Goal: Task Accomplishment & Management: Manage account settings

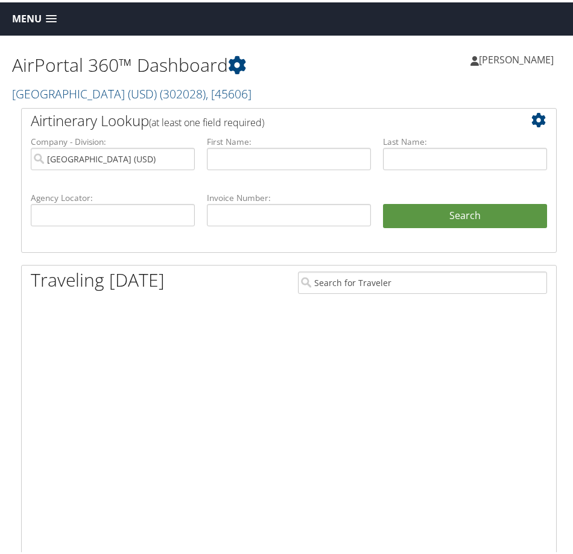
drag, startPoint x: 18, startPoint y: 221, endPoint x: 43, endPoint y: 199, distance: 33.8
click at [18, 221] on div "Airtinerary Lookup (at least one field required) Company - Division: University…" at bounding box center [289, 547] width 554 height 883
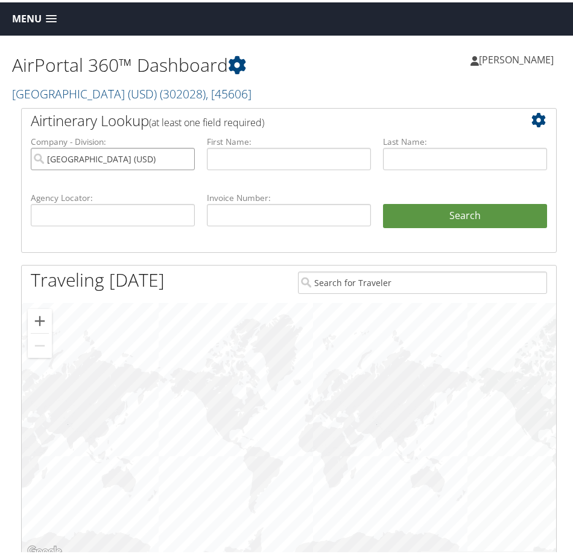
click at [182, 153] on input "University of San Diego (USD)" at bounding box center [113, 156] width 164 height 22
click at [133, 215] on input "text" at bounding box center [113, 212] width 164 height 22
paste input "DDPTGT"
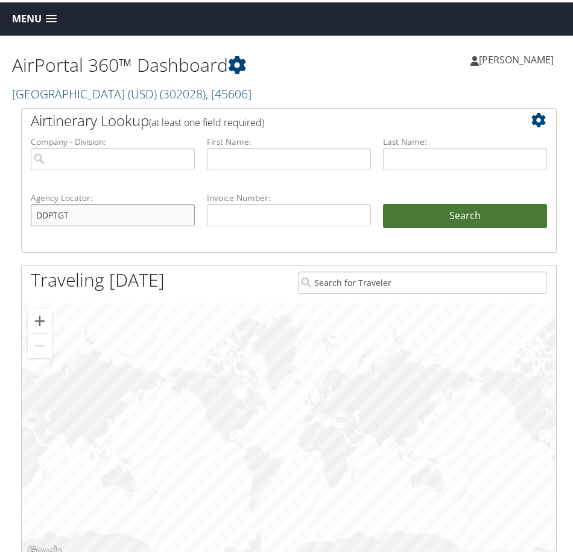
type input "DDPTGT"
click at [445, 204] on button "Search" at bounding box center [465, 213] width 164 height 24
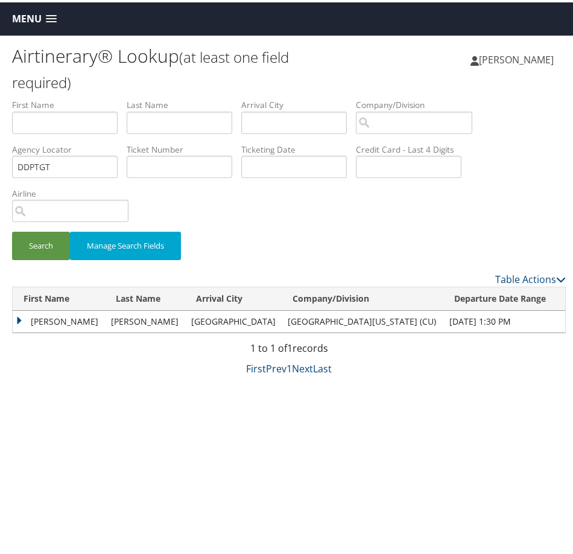
click at [28, 16] on span "Menu" at bounding box center [27, 16] width 30 height 11
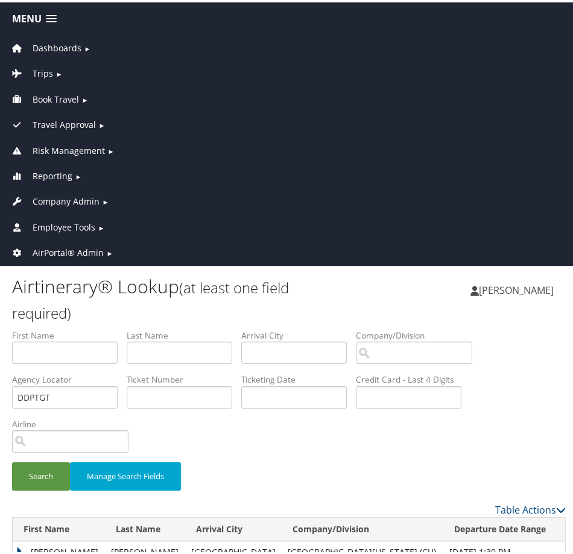
click at [66, 245] on span "AirPortal® Admin" at bounding box center [68, 250] width 71 height 13
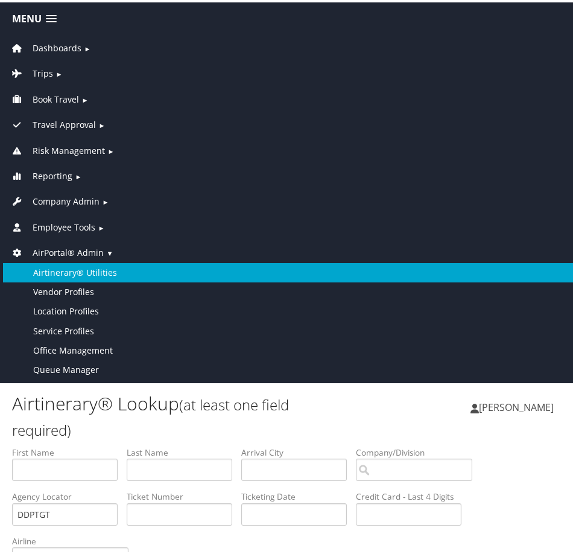
click at [71, 265] on link "Airtinerary® Utilities" at bounding box center [289, 270] width 572 height 19
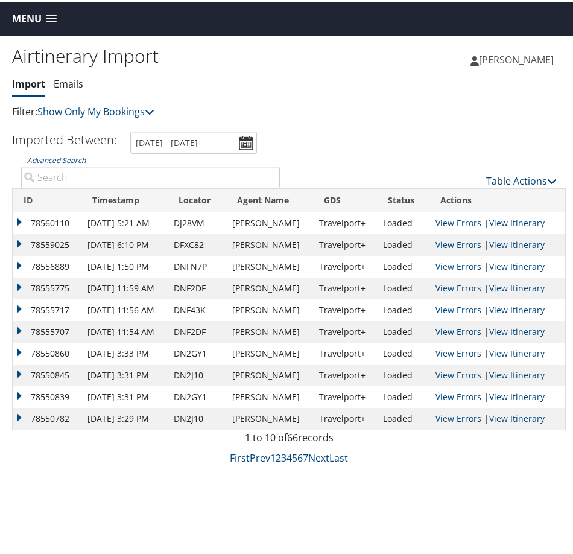
click at [513, 178] on link "Table Actions" at bounding box center [521, 178] width 71 height 13
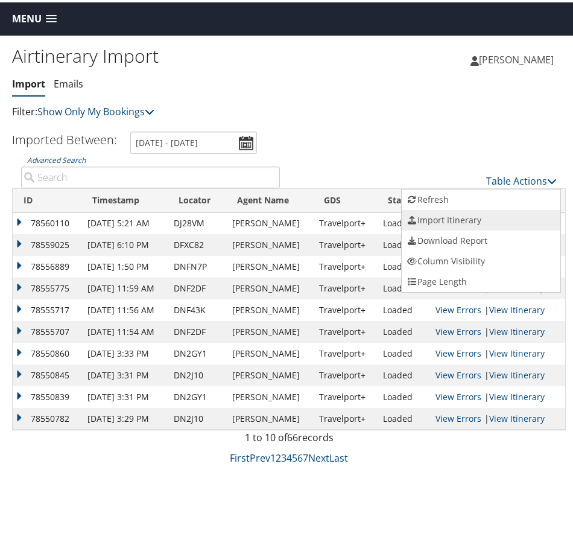
click at [477, 215] on link "Import Itinerary" at bounding box center [481, 217] width 159 height 21
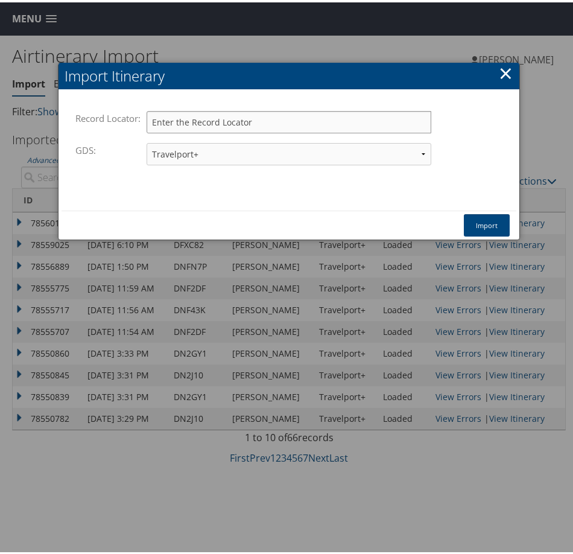
click at [198, 122] on input "Record Locator:" at bounding box center [289, 120] width 285 height 22
paste input "DDPTGT"
type input "DDPTGT"
click at [488, 219] on button "Import" at bounding box center [487, 223] width 46 height 22
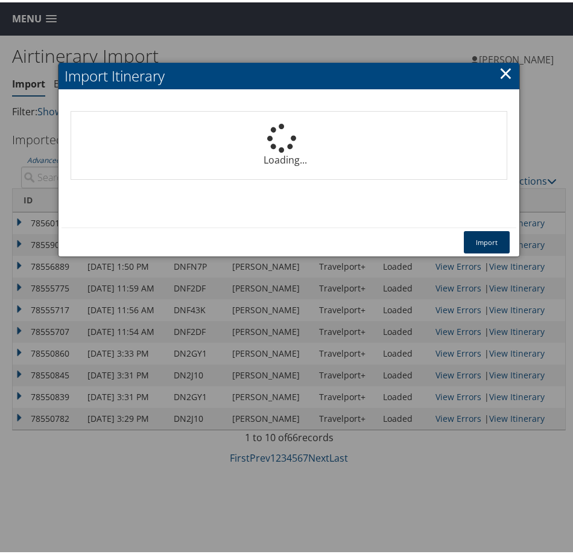
select select "1P"
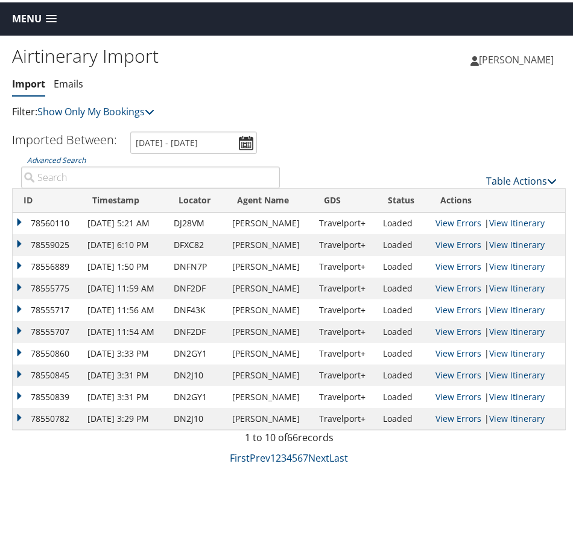
click at [513, 181] on link "Table Actions" at bounding box center [521, 178] width 71 height 13
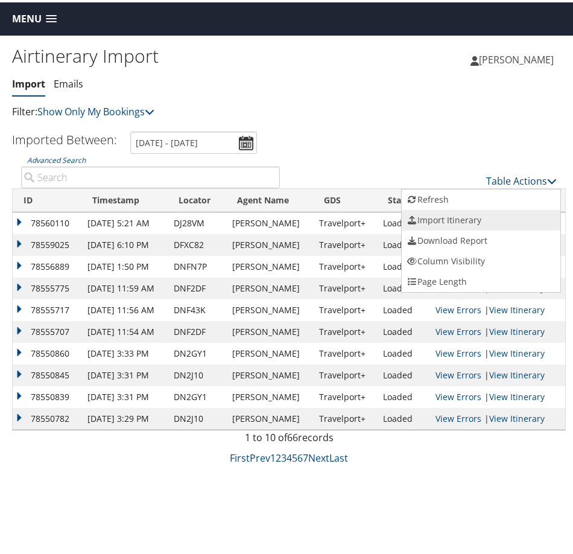
click at [451, 215] on link "Import Itinerary" at bounding box center [481, 217] width 159 height 21
select select "1P"
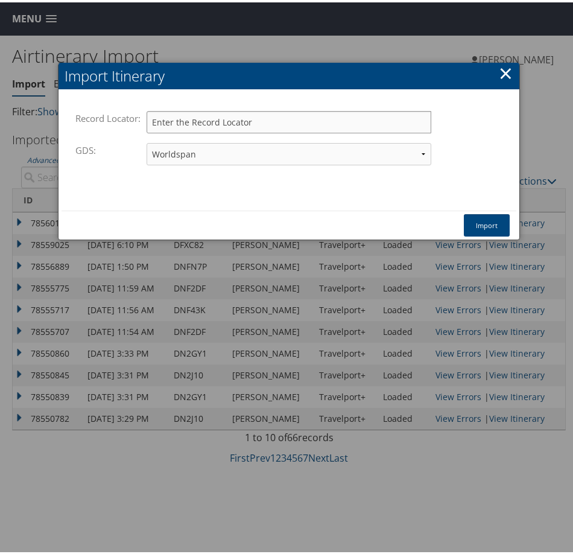
click at [194, 130] on input "Record Locator:" at bounding box center [289, 120] width 285 height 22
paste input "DNRZG0"
type input "DNRZG0"
drag, startPoint x: 205, startPoint y: 152, endPoint x: 213, endPoint y: 160, distance: 11.9
click at [205, 152] on select "Travelport+ Worldspan Apollo Sabre Amadeus" at bounding box center [289, 152] width 285 height 22
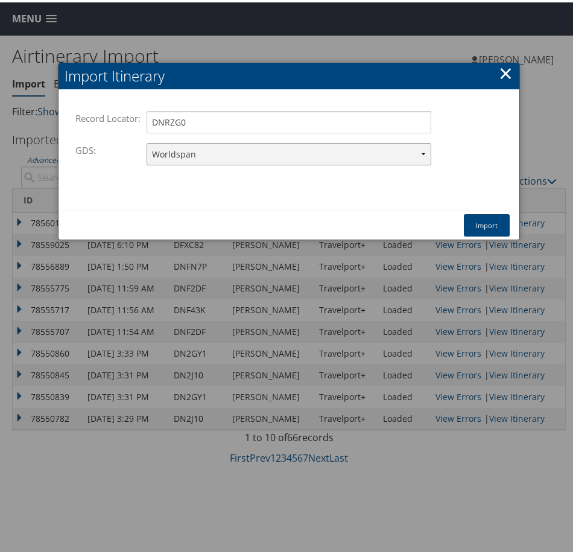
select select "1G"
click at [147, 141] on select "Travelport+ Worldspan Apollo Sabre Amadeus" at bounding box center [289, 152] width 285 height 22
click at [486, 222] on button "Import" at bounding box center [487, 223] width 46 height 22
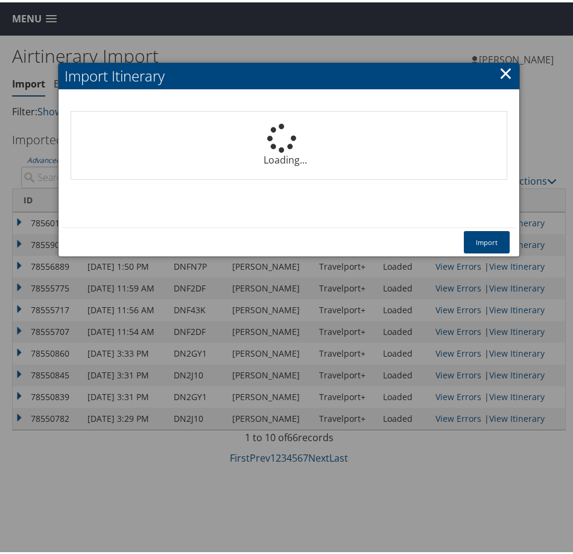
select select "1P"
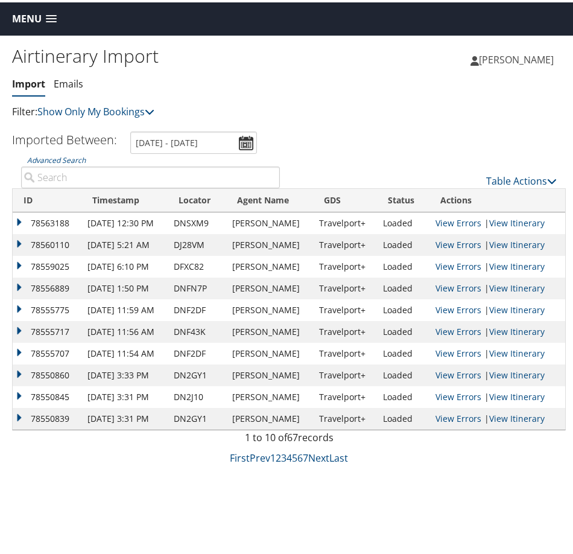
click at [295, 63] on div "Hailie Beckman Hailie Beckman My Settings Travel Agency Contacts Log Consulting…" at bounding box center [433, 62] width 289 height 46
click at [29, 21] on span "Menu" at bounding box center [27, 16] width 30 height 11
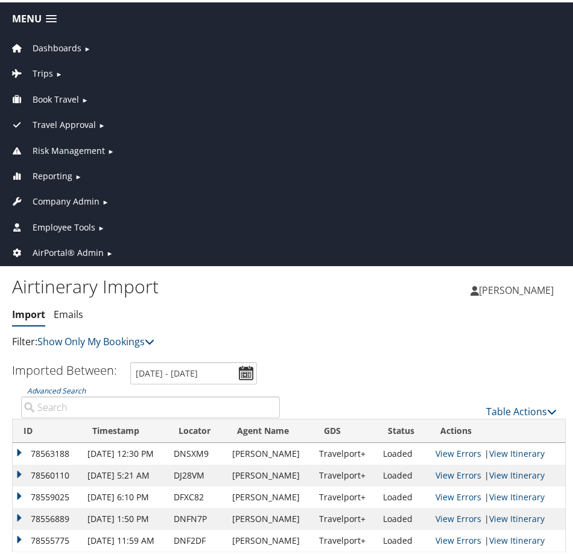
click at [57, 45] on span "Dashboards" at bounding box center [57, 45] width 49 height 13
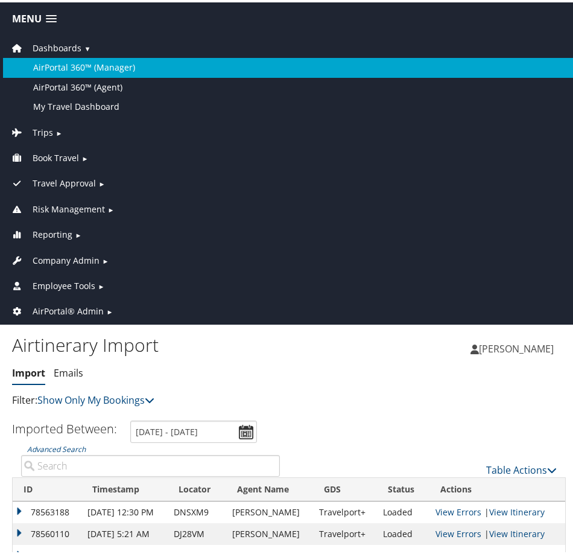
click at [63, 65] on link "AirPortal 360™ (Manager)" at bounding box center [289, 64] width 572 height 19
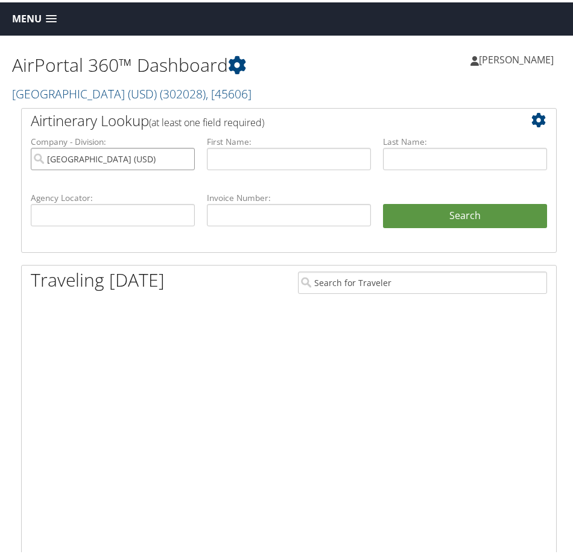
click at [181, 155] on input "University of San Diego (USD)" at bounding box center [113, 156] width 164 height 22
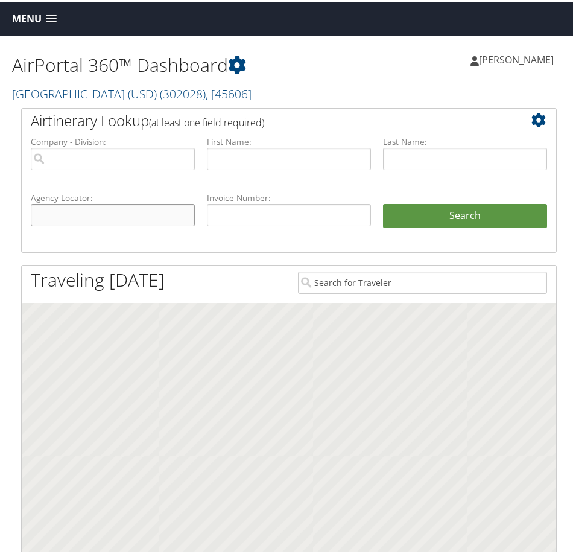
click at [122, 212] on input "text" at bounding box center [113, 212] width 164 height 22
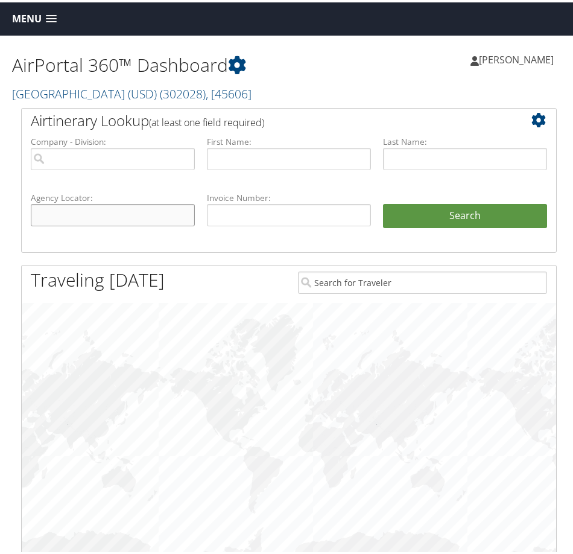
paste input "C4RRFR"
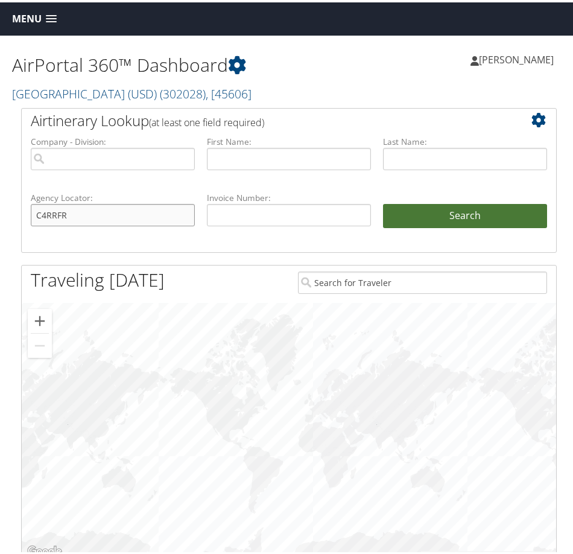
type input "C4RRFR"
click at [456, 217] on button "Search" at bounding box center [465, 213] width 164 height 24
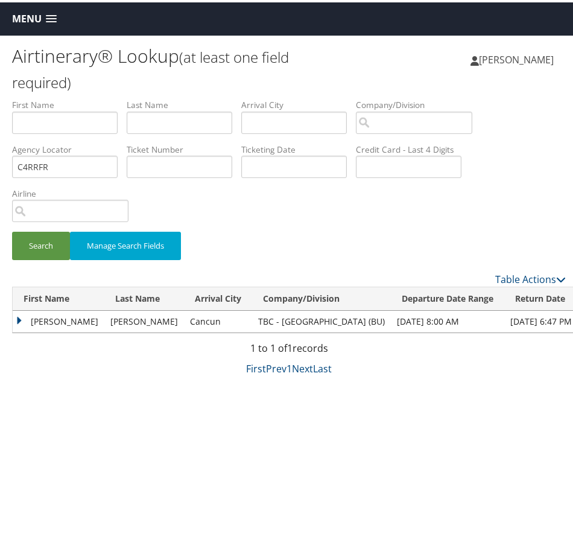
click at [19, 320] on td "ZEBA BATOOL" at bounding box center [59, 319] width 92 height 22
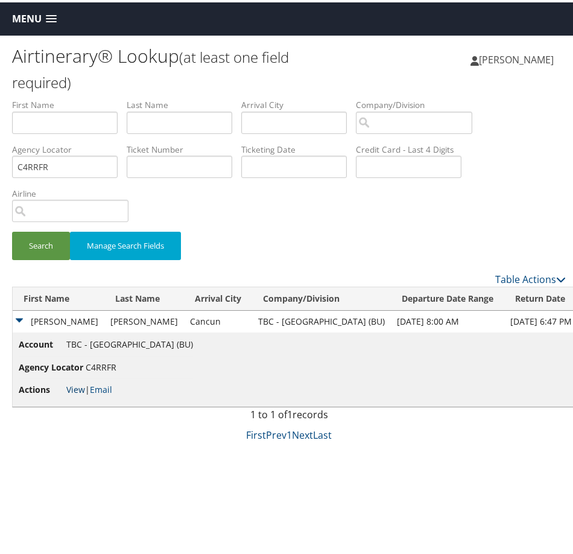
click at [72, 382] on link "View" at bounding box center [75, 386] width 19 height 11
click at [39, 13] on span "Menu" at bounding box center [27, 16] width 30 height 11
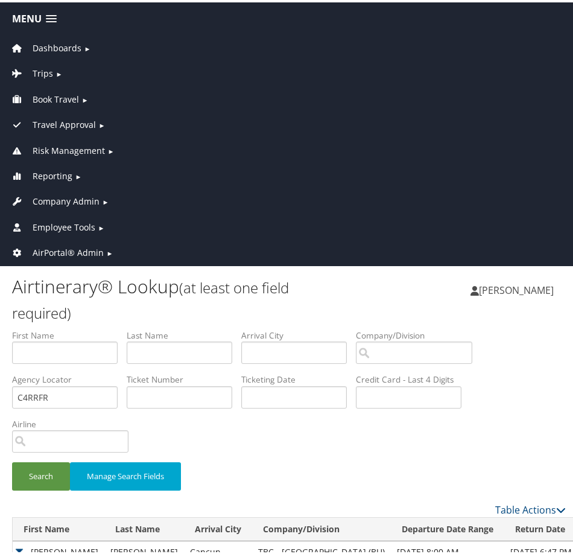
click at [74, 200] on span "Company Admin" at bounding box center [66, 198] width 67 height 13
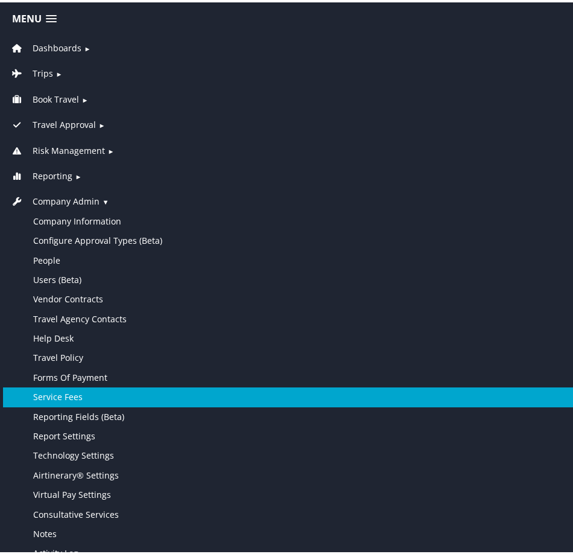
click at [77, 392] on link "Service Fees" at bounding box center [289, 394] width 572 height 19
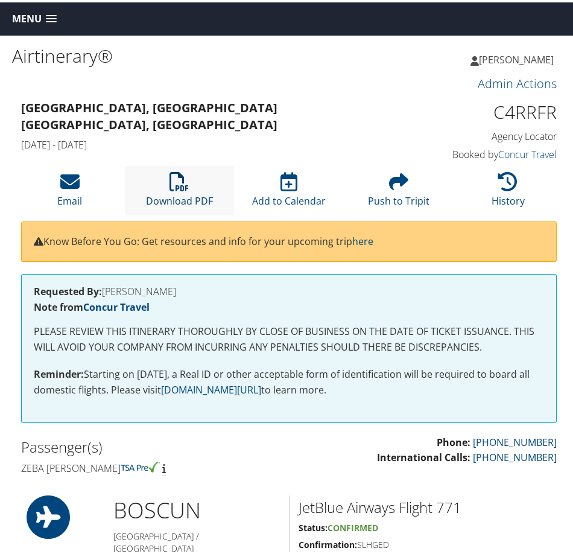
click at [180, 187] on icon at bounding box center [178, 178] width 19 height 19
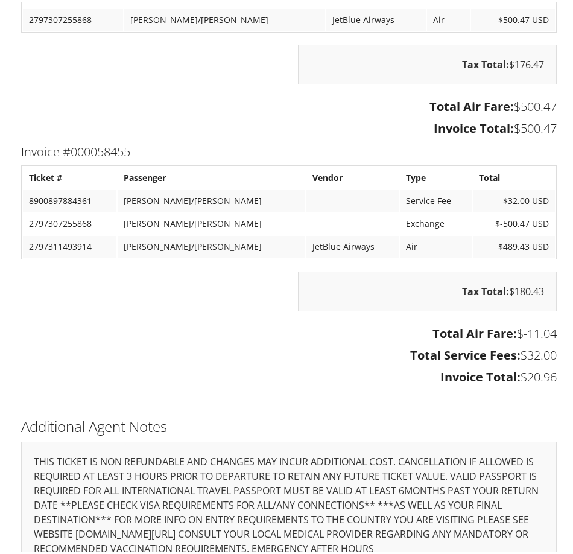
scroll to position [1568, 0]
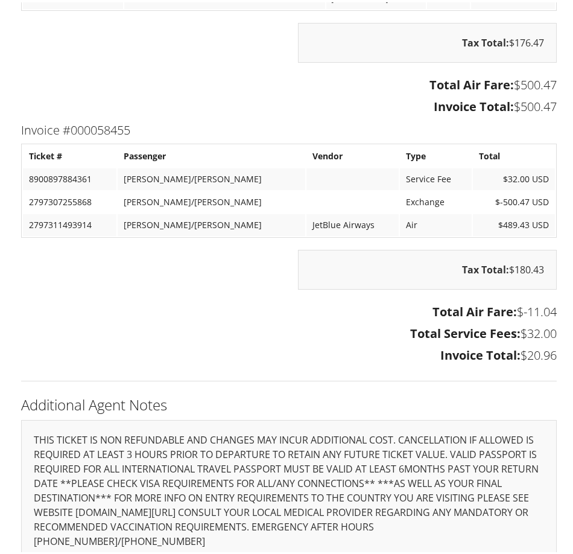
drag, startPoint x: 398, startPoint y: 322, endPoint x: 561, endPoint y: 316, distance: 162.9
drag, startPoint x: 426, startPoint y: 345, endPoint x: 555, endPoint y: 348, distance: 129.1
click at [555, 348] on div "Total Air Fare: $-11.04 Total Service Fees: $32.00 Invoice Total: $20.96" at bounding box center [289, 332] width 554 height 67
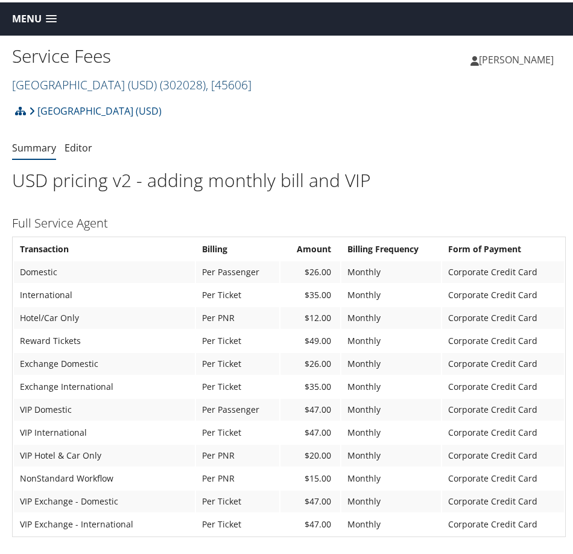
click at [154, 89] on link "University of San Diego (USD) ( 302028 ) , [ 45606 ]" at bounding box center [131, 82] width 239 height 16
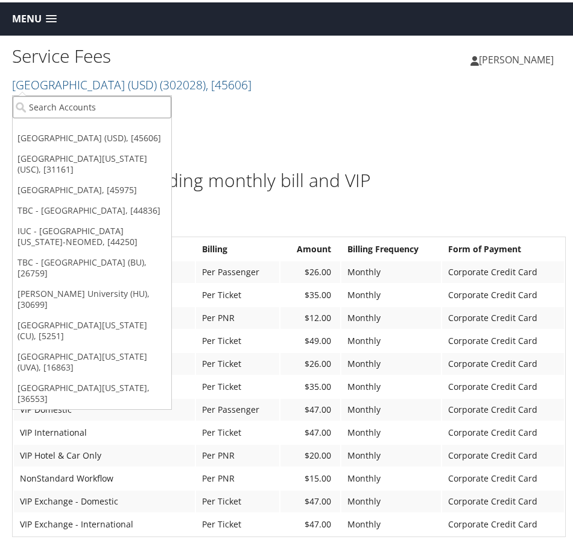
click at [130, 110] on input "search" at bounding box center [92, 104] width 159 height 22
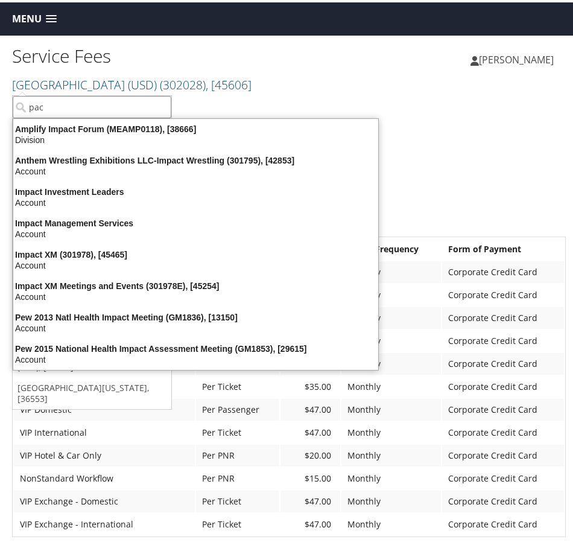
type input "paci"
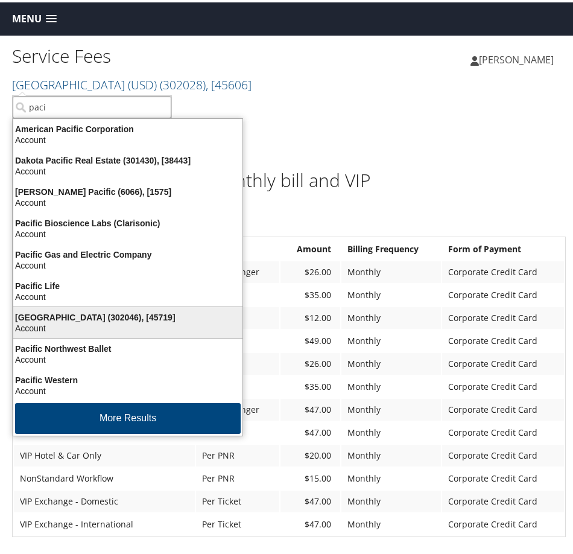
click at [80, 312] on div "Pacific Lutheran University (302046), [45719]" at bounding box center [128, 314] width 244 height 11
